Goal: Information Seeking & Learning: Learn about a topic

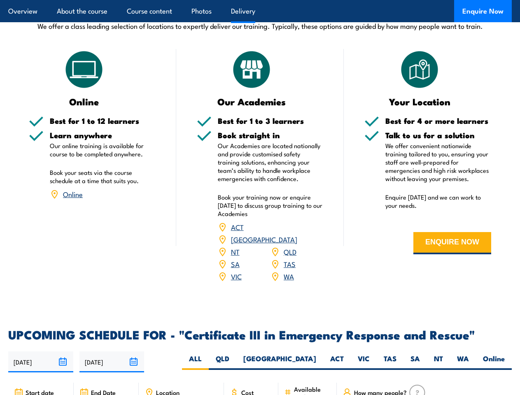
scroll to position [1615, 0]
click at [260, 0] on article "Overview About the course Course content Photos Delivery Enquire Now" at bounding box center [260, 11] width 504 height 22
click at [41, 352] on input "[DATE]" at bounding box center [40, 362] width 65 height 21
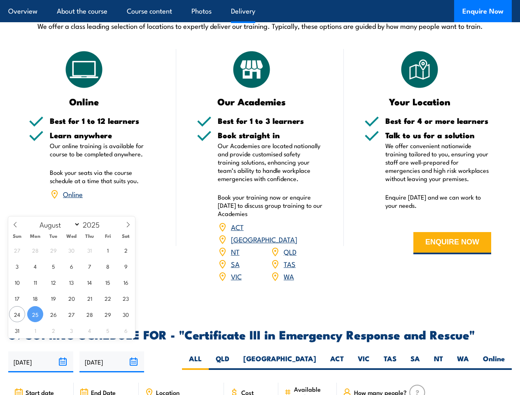
click at [112, 352] on input "[DATE]" at bounding box center [111, 362] width 65 height 21
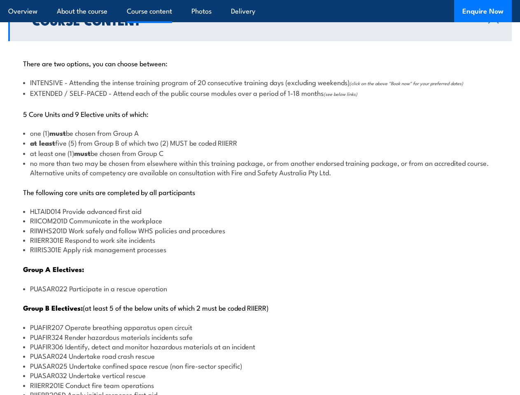
click at [260, 0] on article "Overview About the course Course content Photos Delivery Enquire Now" at bounding box center [260, 11] width 504 height 22
